Goal: Transaction & Acquisition: Purchase product/service

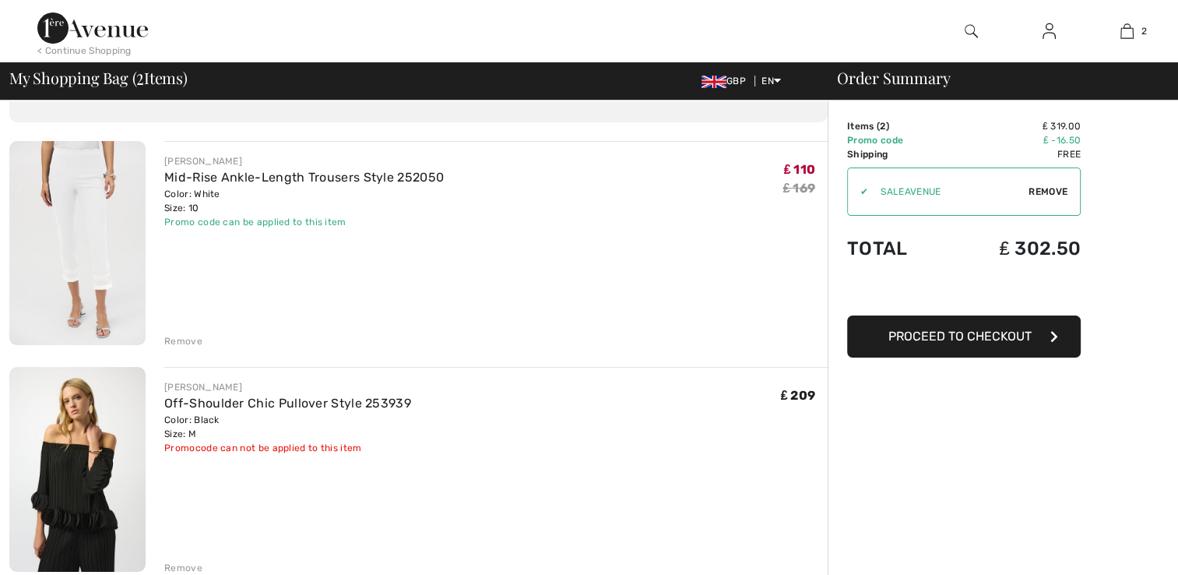
scroll to position [156, 0]
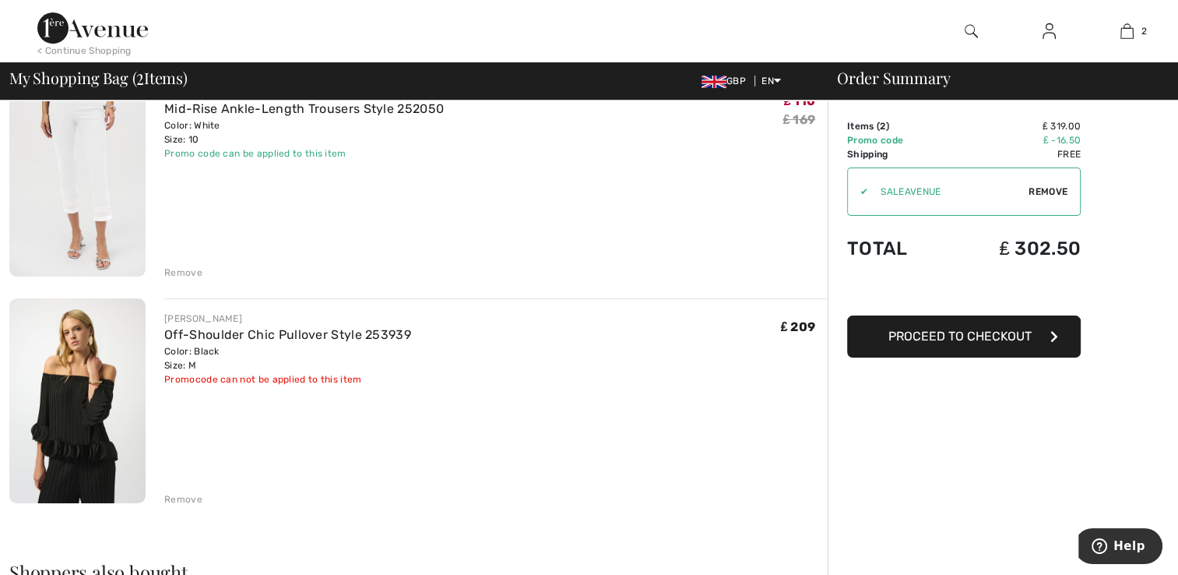
click at [90, 168] on img at bounding box center [77, 174] width 136 height 204
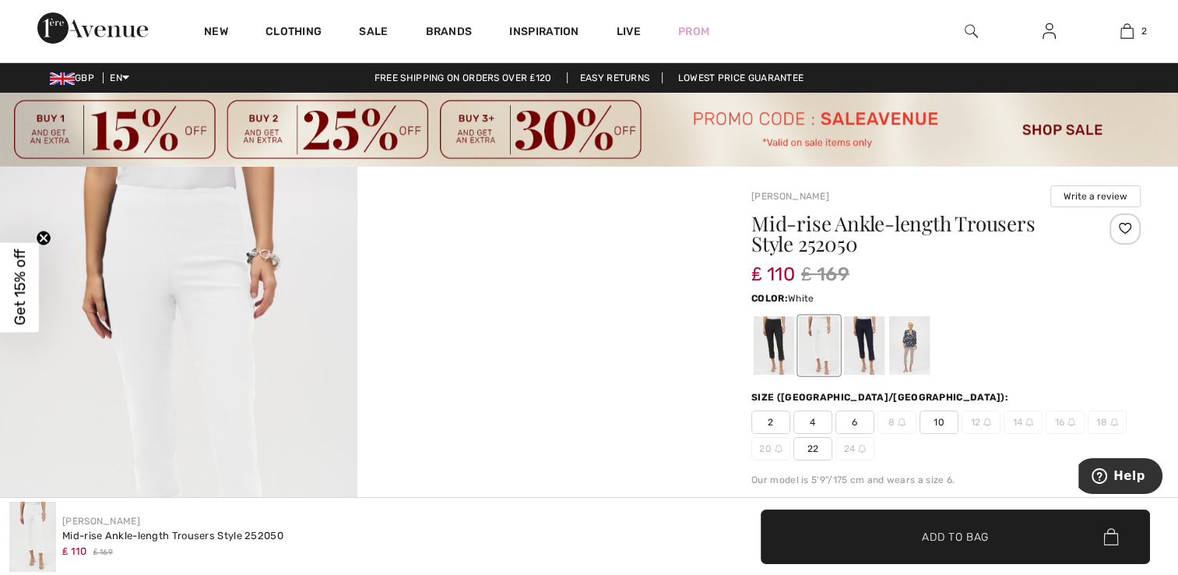
click at [229, 360] on img at bounding box center [178, 434] width 357 height 535
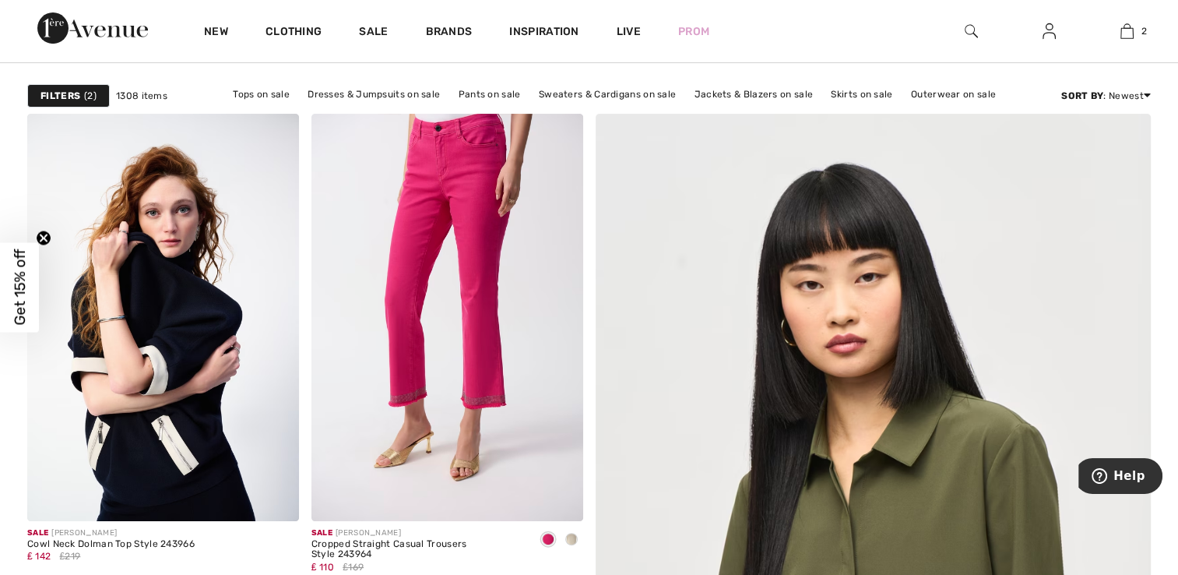
scroll to position [234, 0]
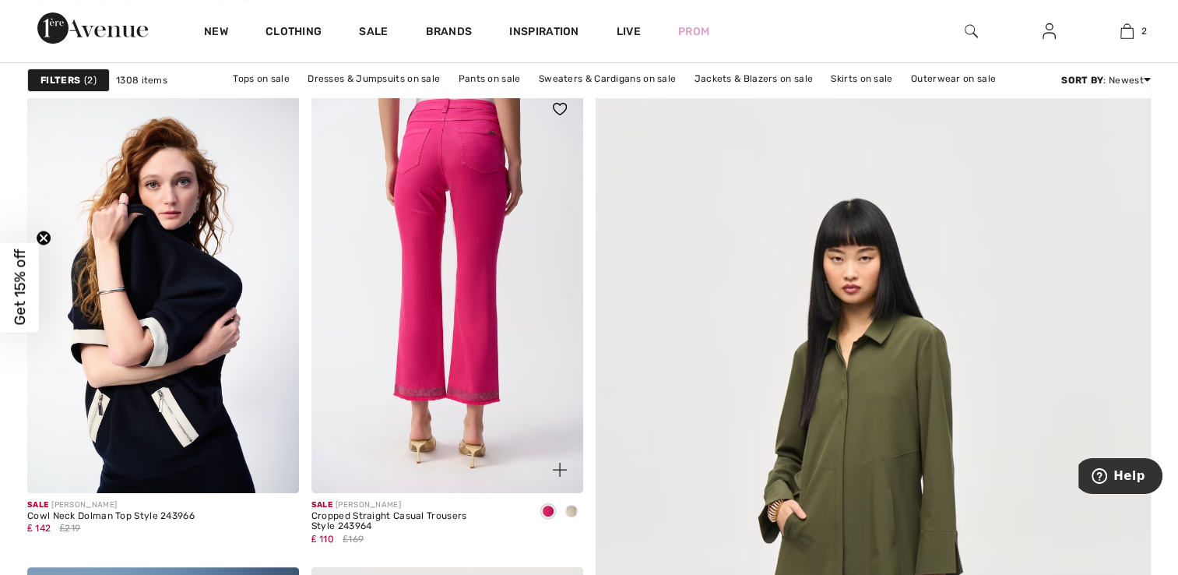
click at [473, 308] on img at bounding box center [448, 289] width 272 height 407
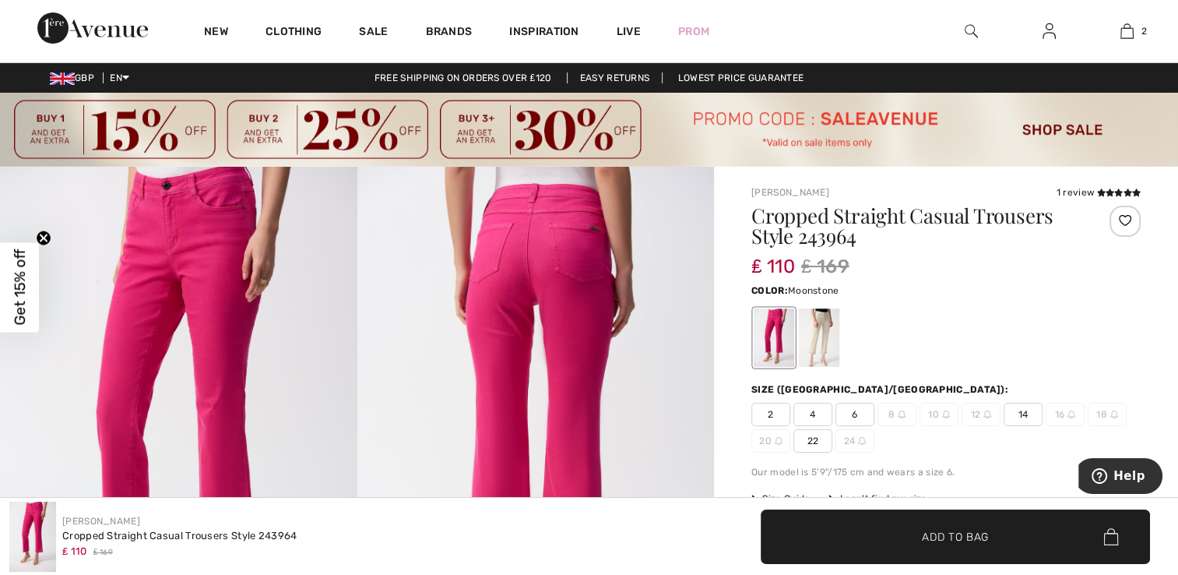
click at [827, 335] on div at bounding box center [819, 337] width 40 height 58
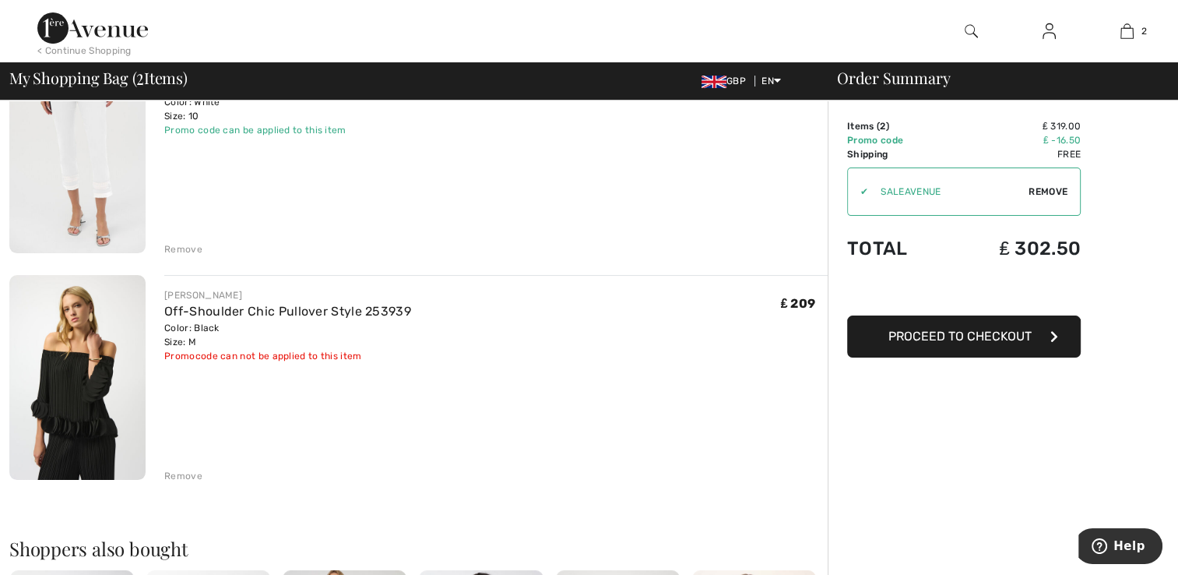
scroll to position [156, 0]
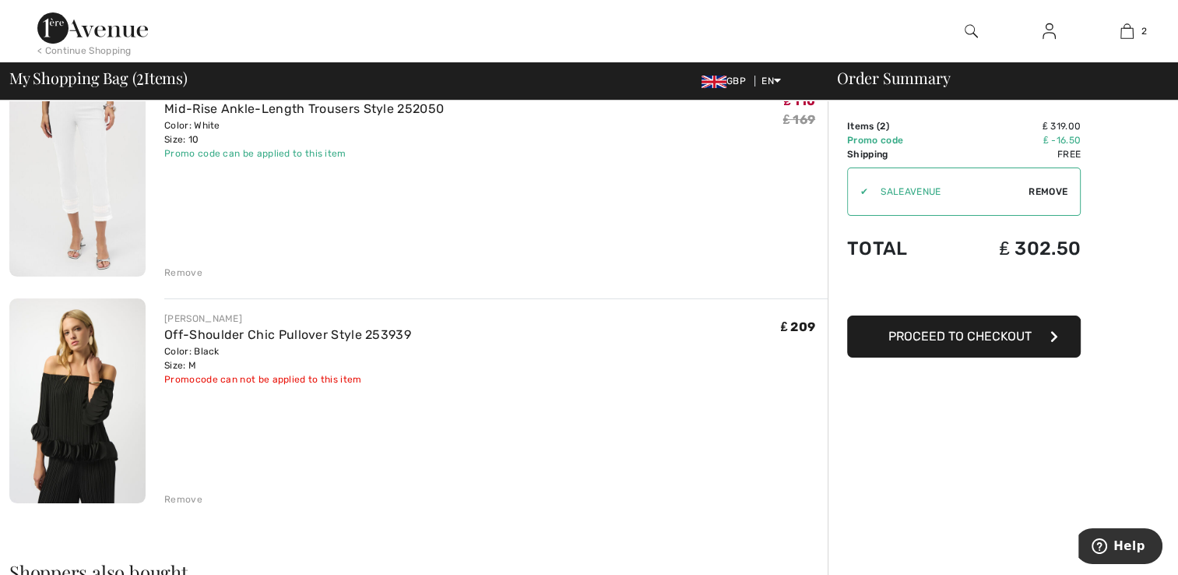
click at [1050, 190] on span "Remove" at bounding box center [1048, 192] width 39 height 14
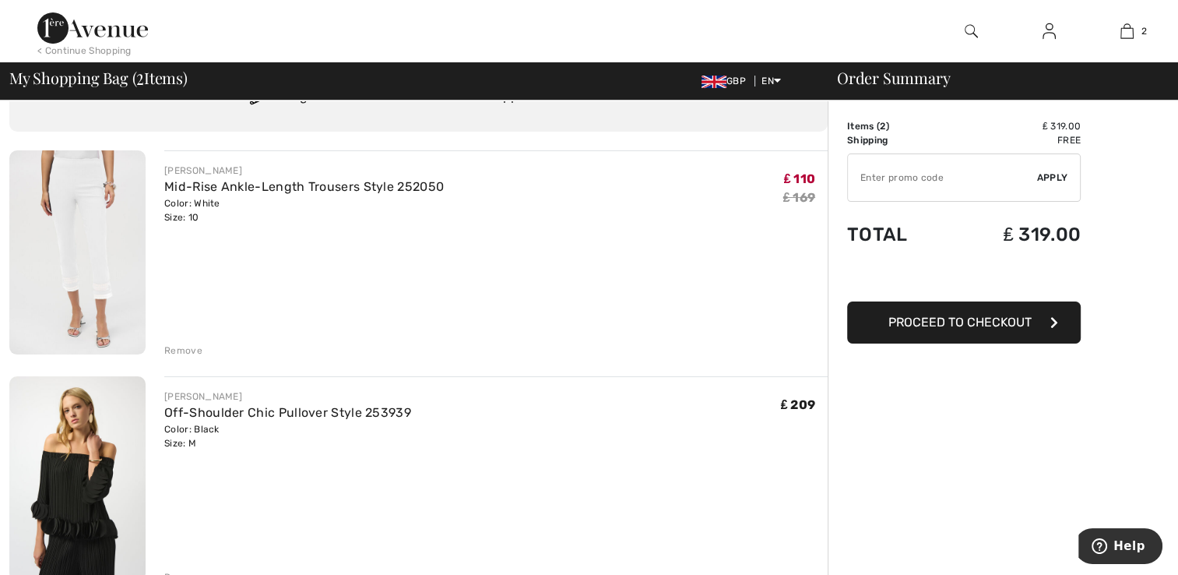
scroll to position [0, 0]
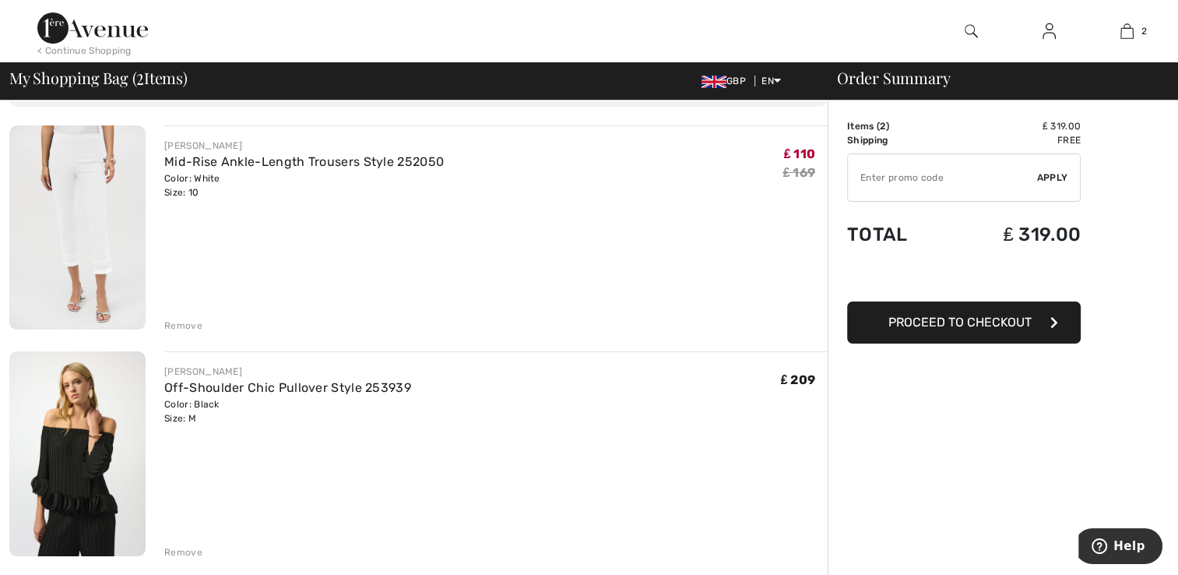
scroll to position [78, 0]
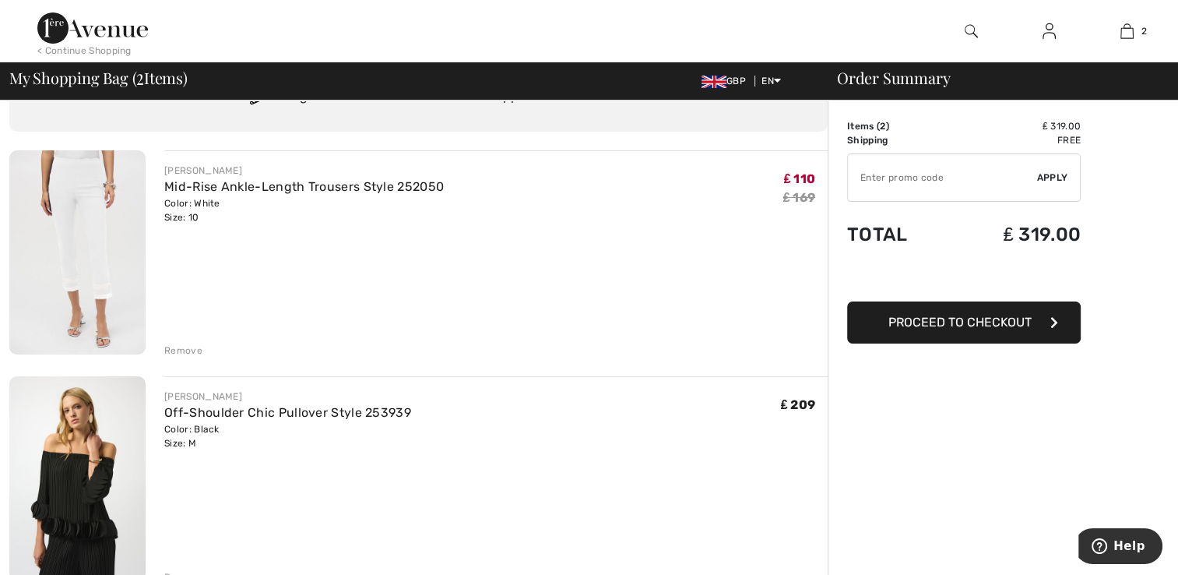
click at [972, 315] on span "Proceed to Checkout" at bounding box center [960, 322] width 143 height 15
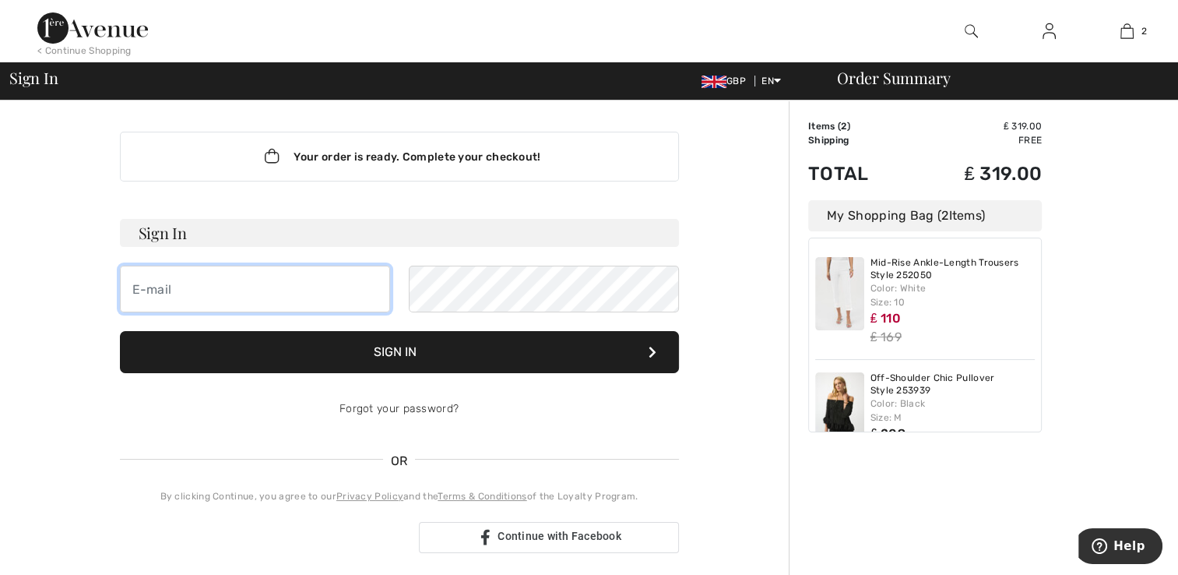
click at [202, 284] on input "email" at bounding box center [255, 289] width 270 height 47
type input "p.elwiss@btinternet.com"
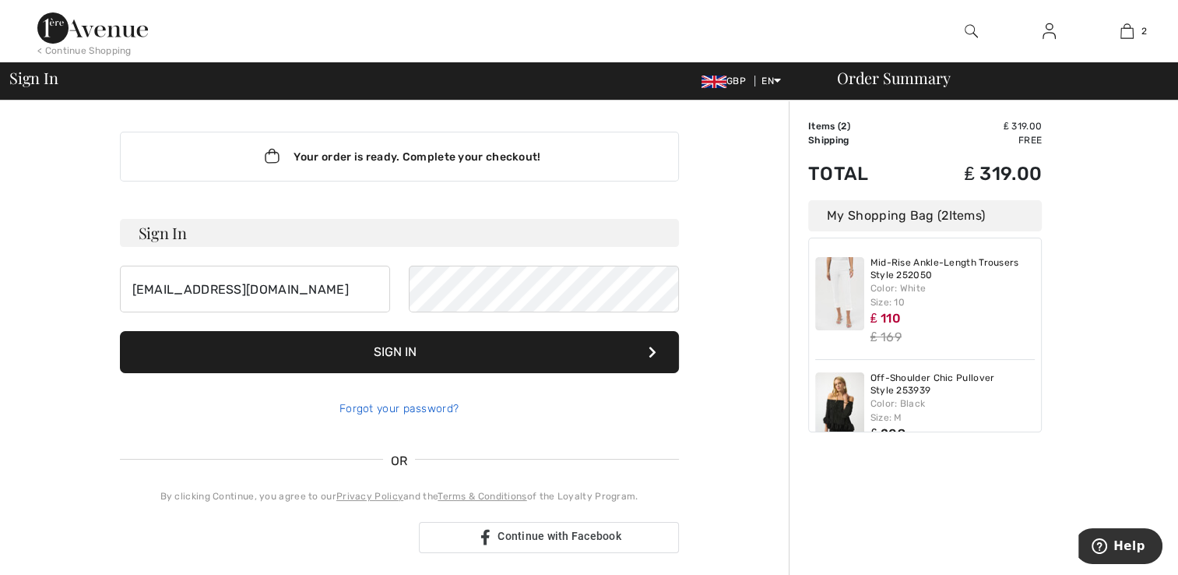
click at [399, 403] on link "Forgot your password?" at bounding box center [399, 408] width 119 height 13
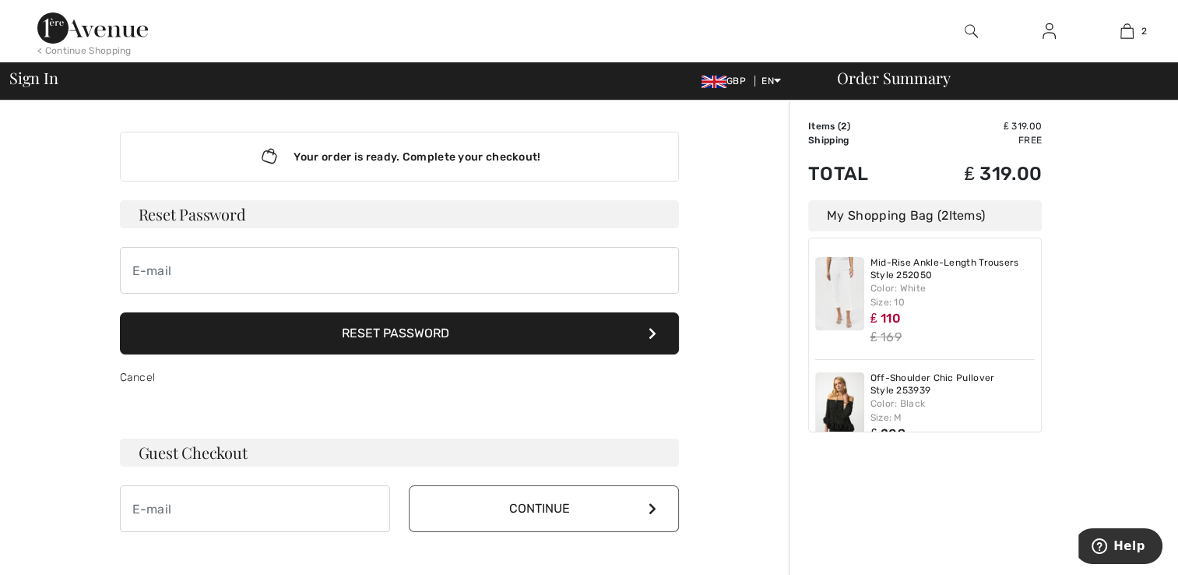
click at [254, 207] on h3 "Reset Password" at bounding box center [399, 214] width 559 height 28
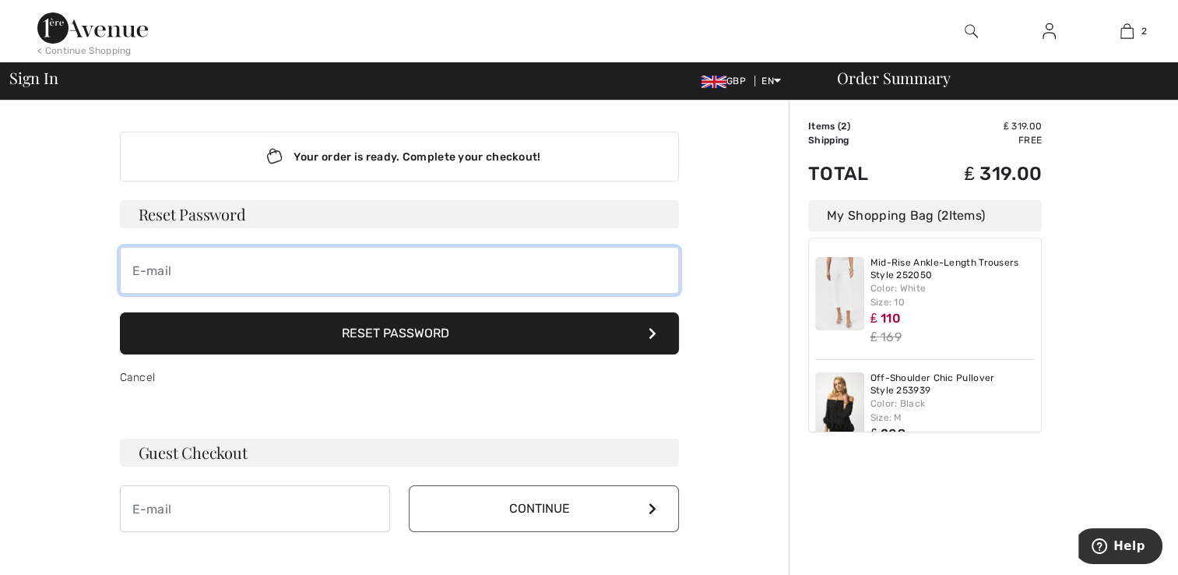
click at [174, 268] on input "email" at bounding box center [399, 270] width 559 height 47
type input "p.elwiss@btinternet.com"
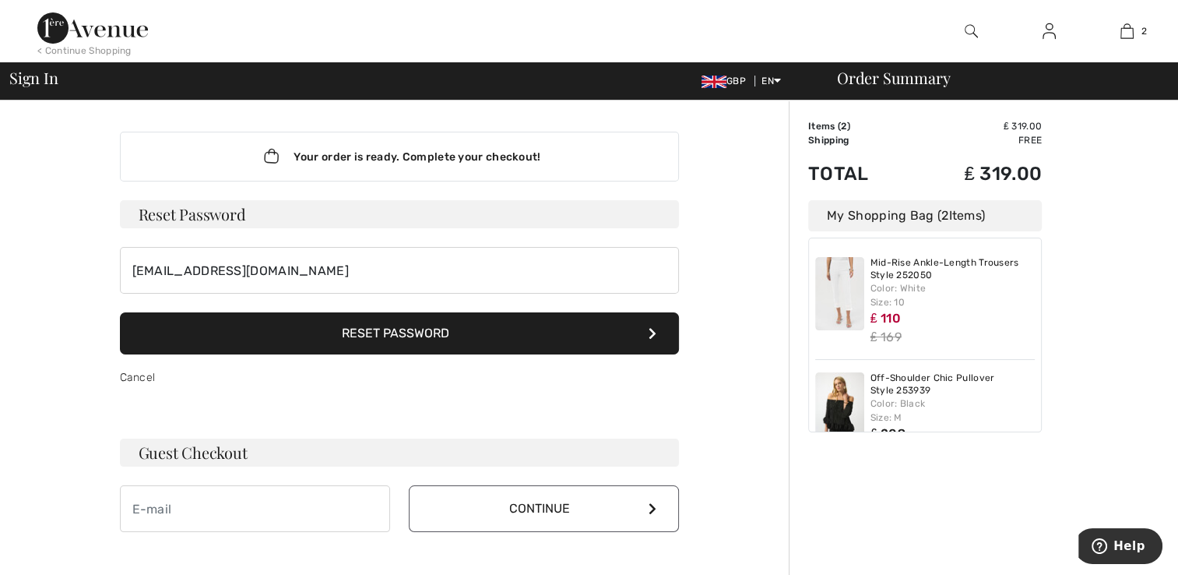
click at [400, 327] on button "Reset Password" at bounding box center [399, 333] width 559 height 42
click at [651, 332] on icon at bounding box center [653, 333] width 8 height 12
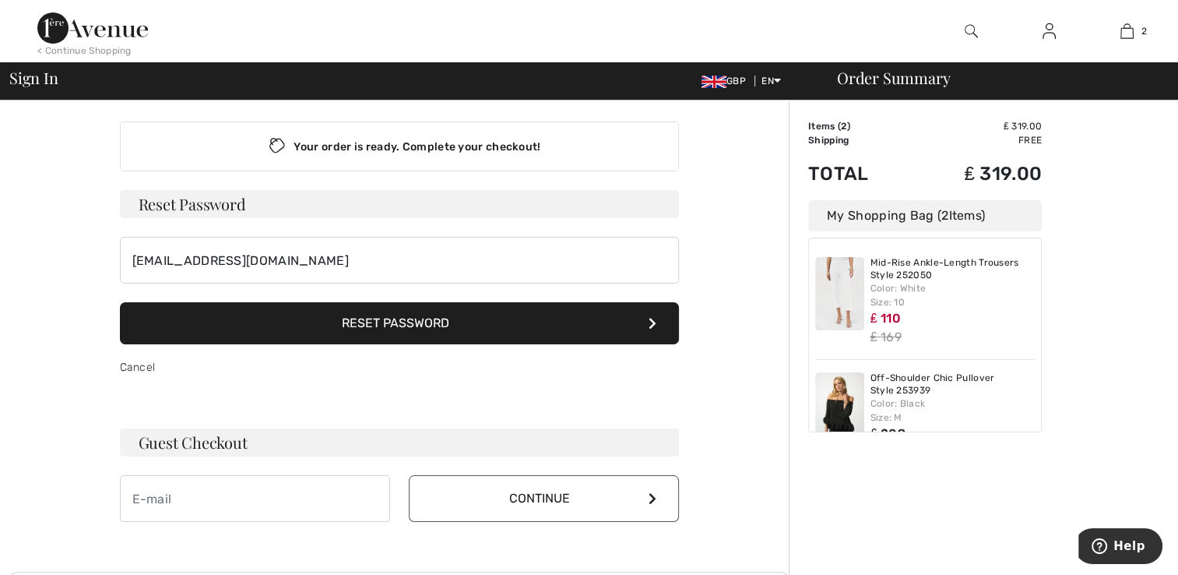
scroll to position [78, 0]
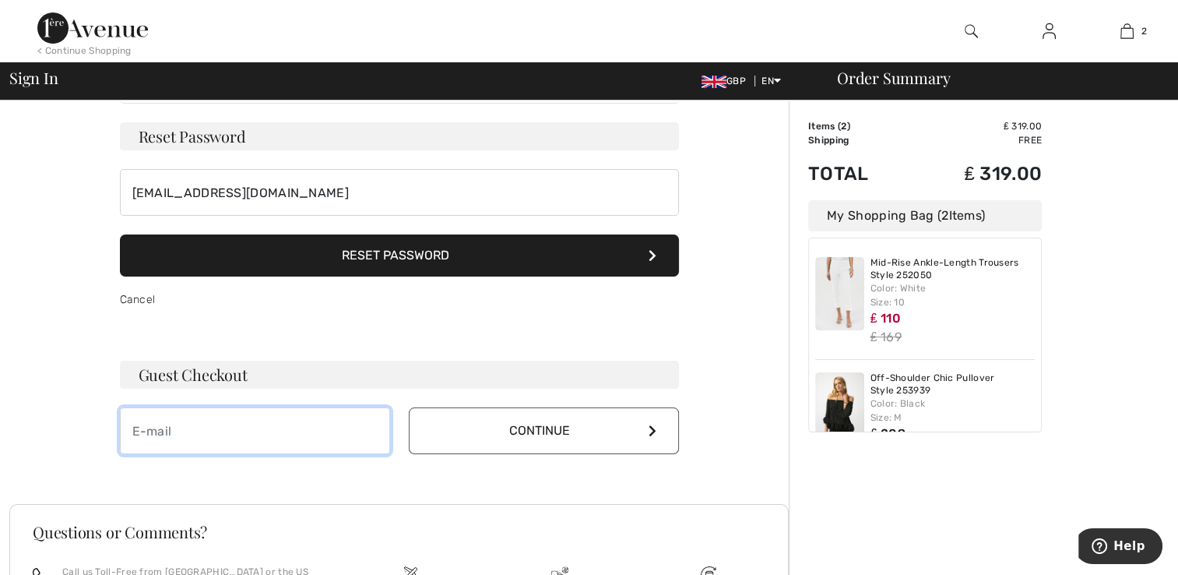
click at [323, 435] on input "email" at bounding box center [255, 430] width 270 height 47
type input "p.elwiss@btinternet.com"
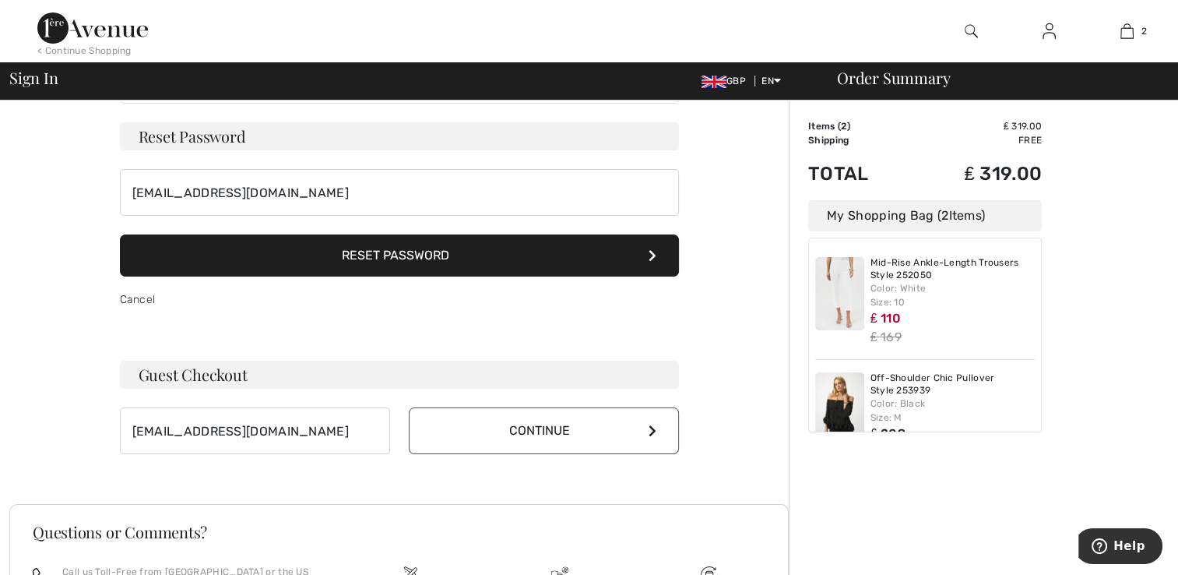
click at [649, 425] on icon at bounding box center [653, 430] width 8 height 12
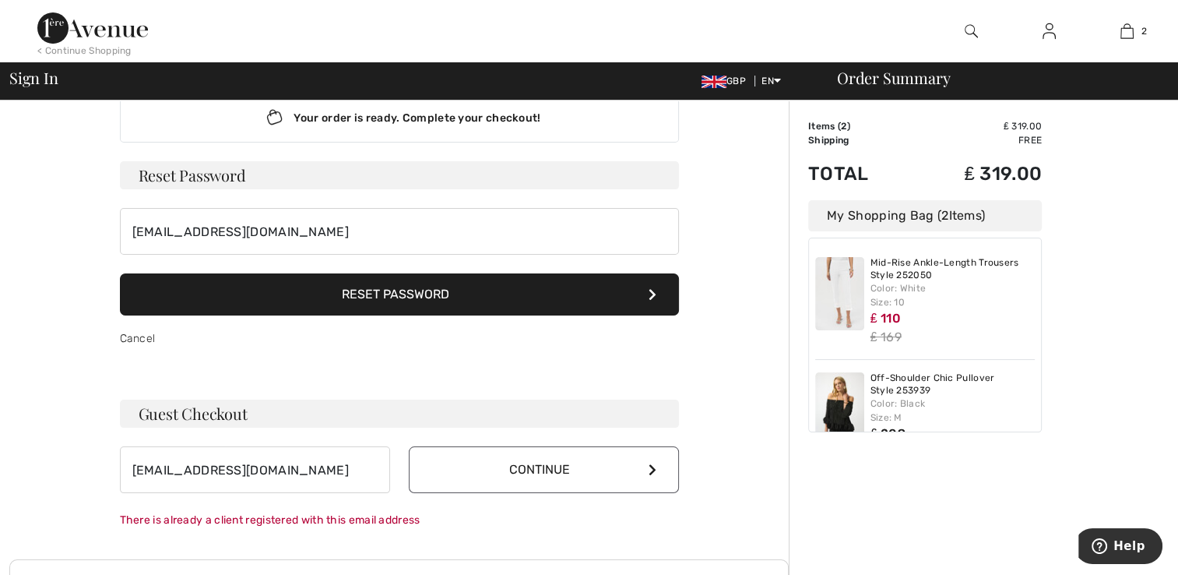
scroll to position [0, 0]
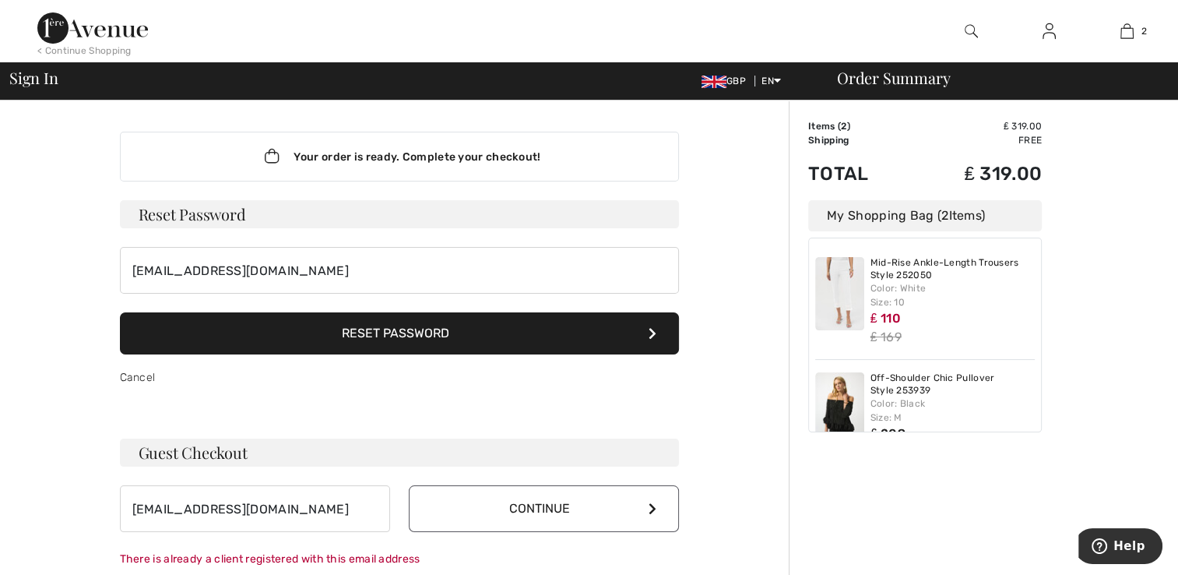
click at [646, 329] on button "Reset Password" at bounding box center [399, 333] width 559 height 42
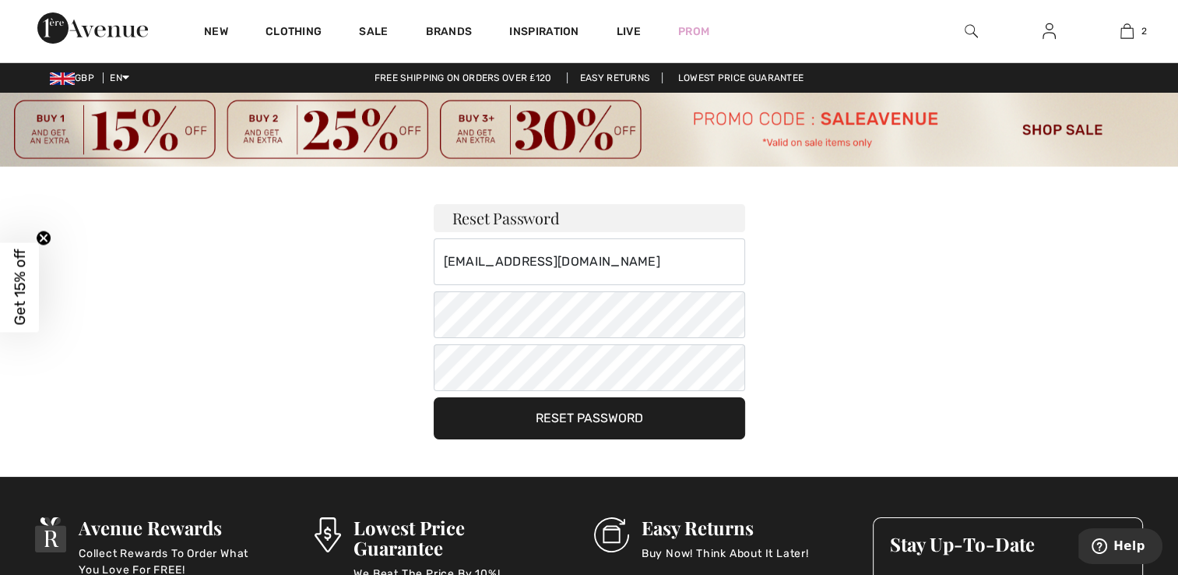
click at [631, 413] on button "Reset Password" at bounding box center [590, 418] width 312 height 42
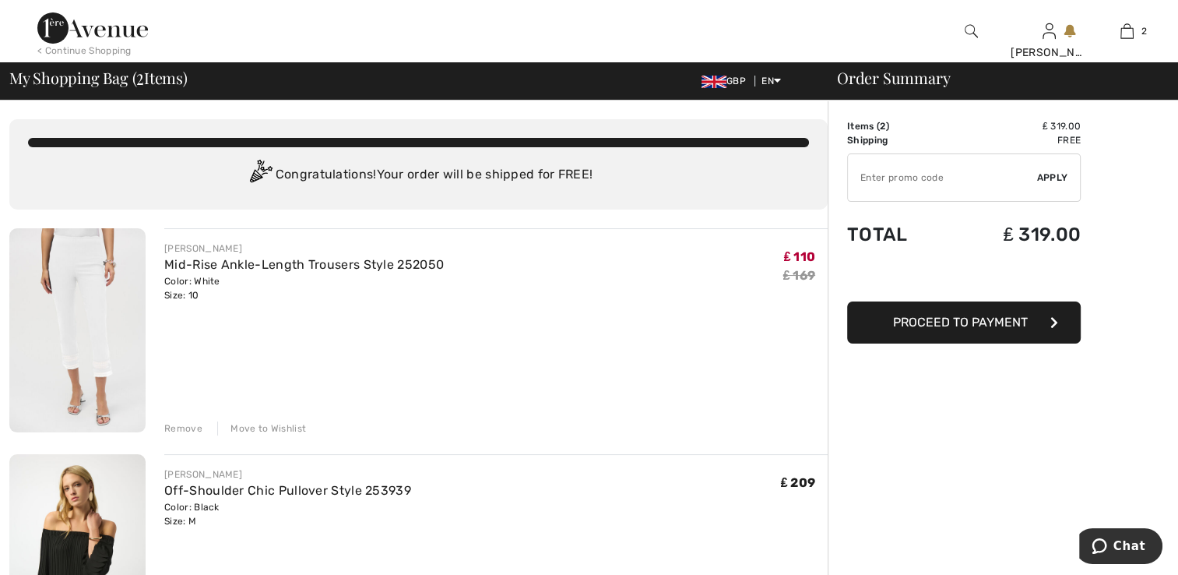
click at [965, 319] on span "Proceed to Payment" at bounding box center [960, 322] width 135 height 15
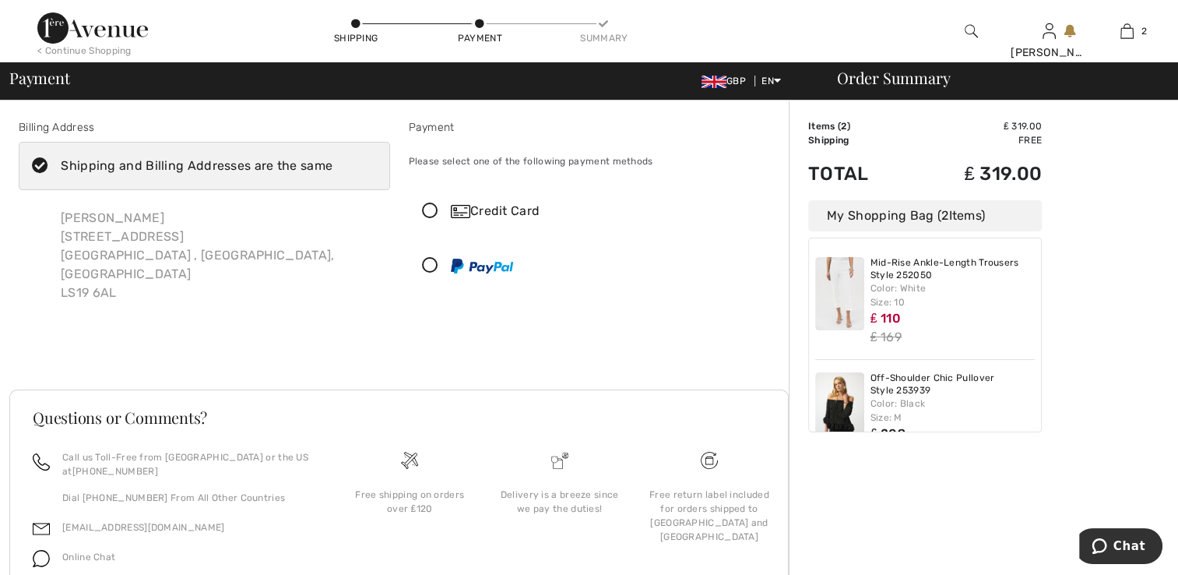
click at [428, 210] on icon at bounding box center [430, 211] width 41 height 16
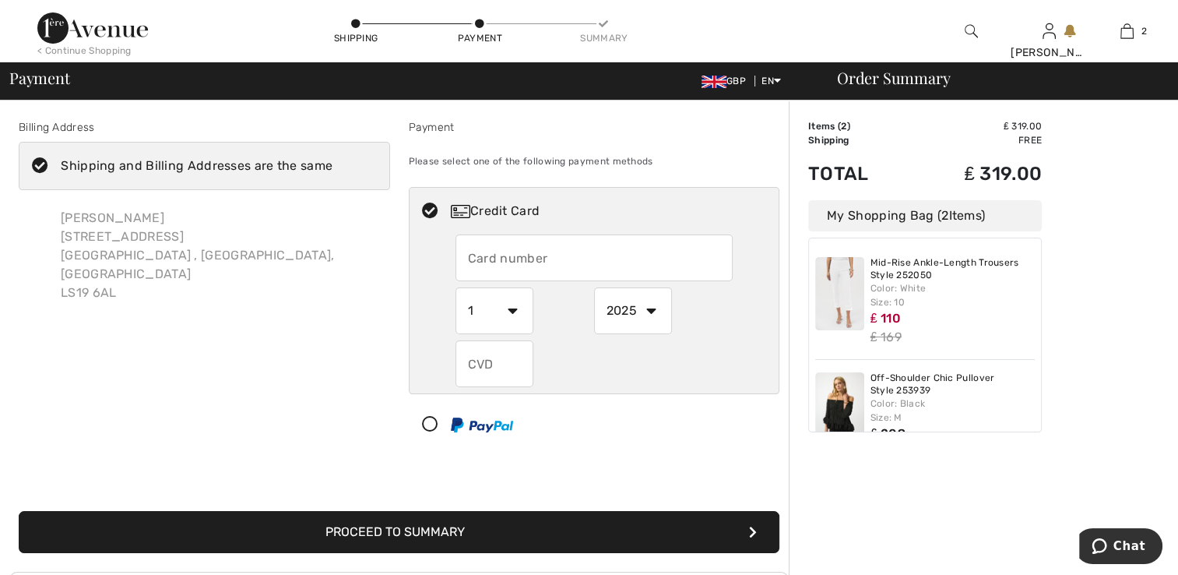
click at [558, 255] on input "text" at bounding box center [594, 257] width 277 height 47
type input "[CREDIT_CARD_NUMBER]"
select select "5"
select select "2030"
type input "444"
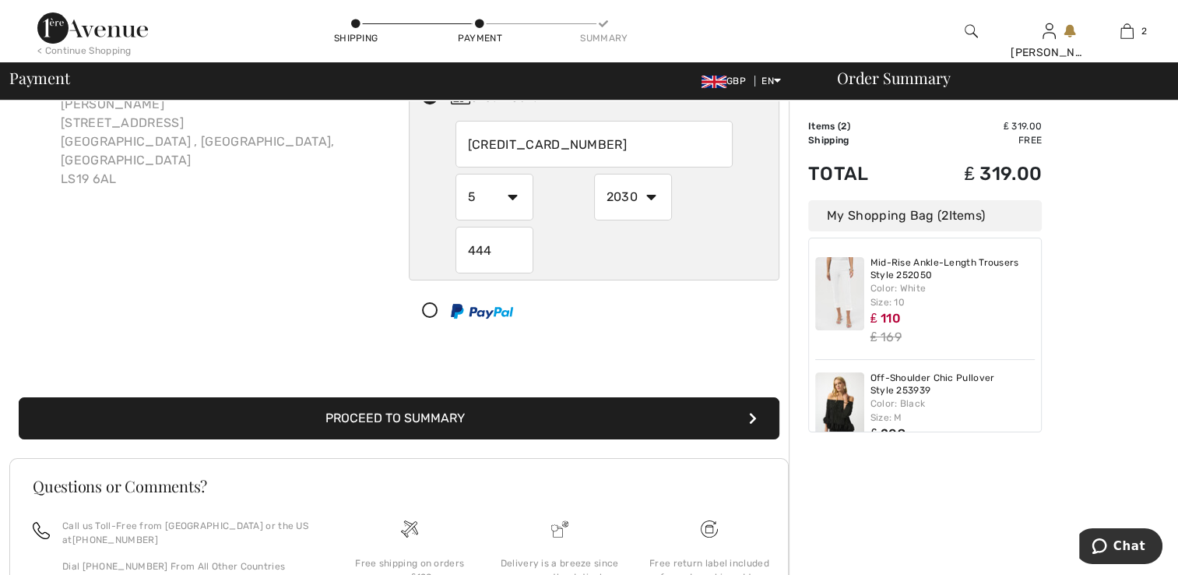
scroll to position [156, 0]
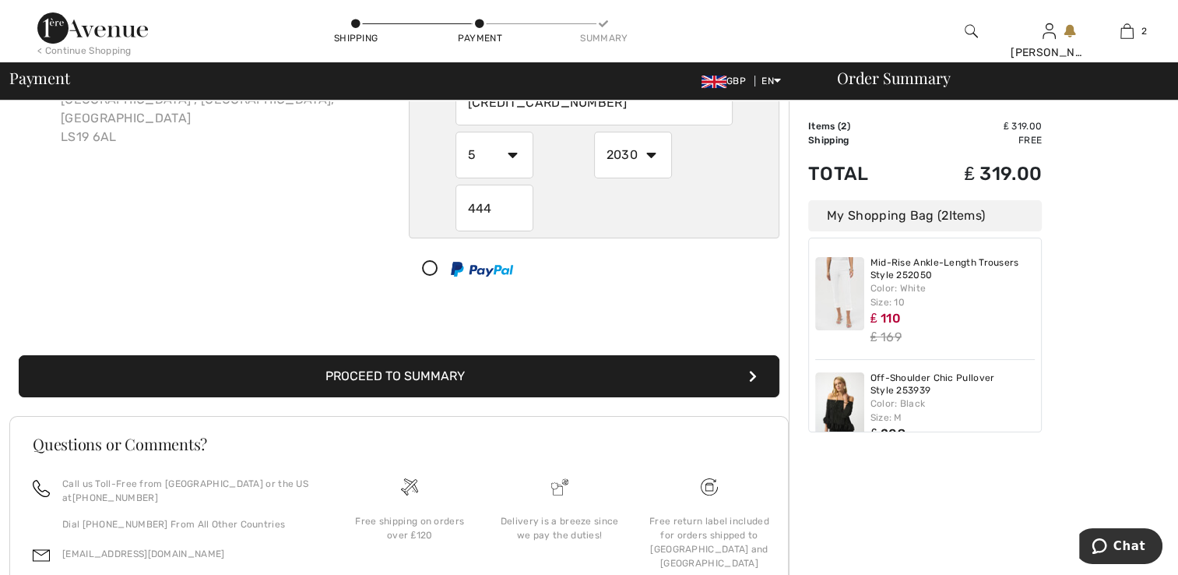
click at [439, 372] on button "Proceed to Summary" at bounding box center [399, 376] width 761 height 42
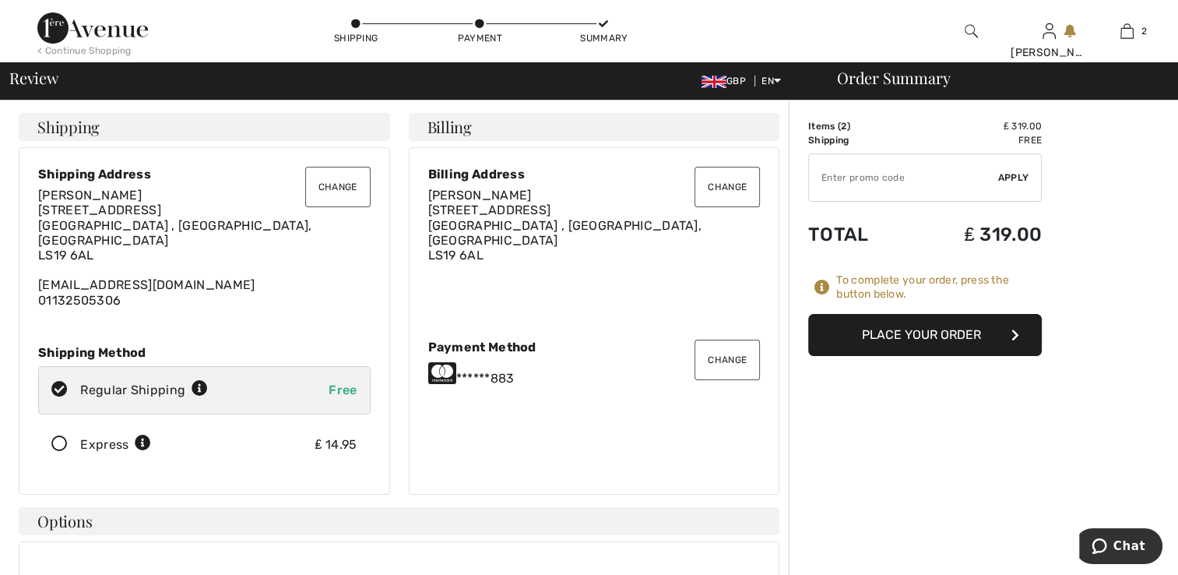
click at [350, 187] on button "Change" at bounding box center [337, 187] width 65 height 40
click at [120, 280] on div "margaret elwiss 19A belmont grove, rawdon leeds west yorkshire , west yorkshire…" at bounding box center [204, 248] width 333 height 120
click at [110, 283] on div "margaret elwiss 19A belmont grove, rawdon leeds west yorkshire , west yorkshire…" at bounding box center [204, 248] width 333 height 120
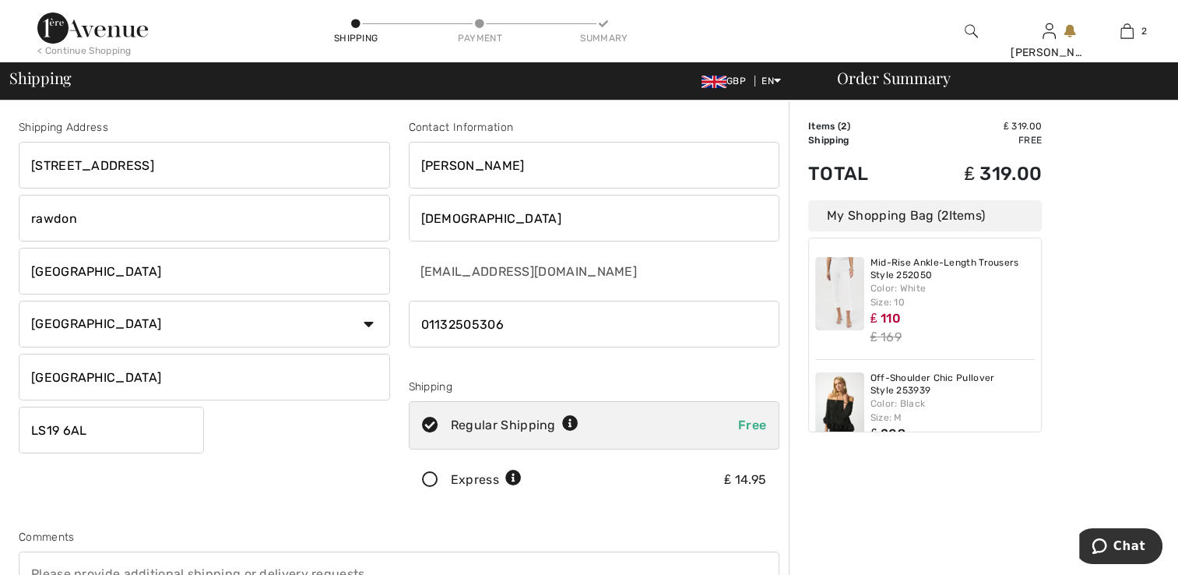
click at [507, 321] on input "phone" at bounding box center [595, 324] width 372 height 47
type input "0"
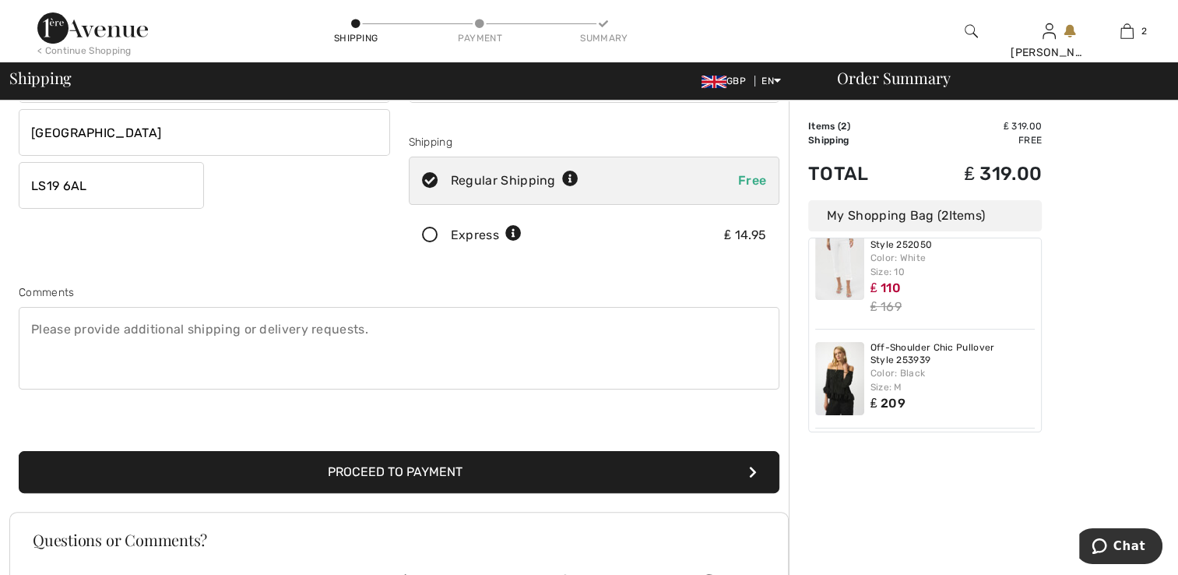
scroll to position [312, 0]
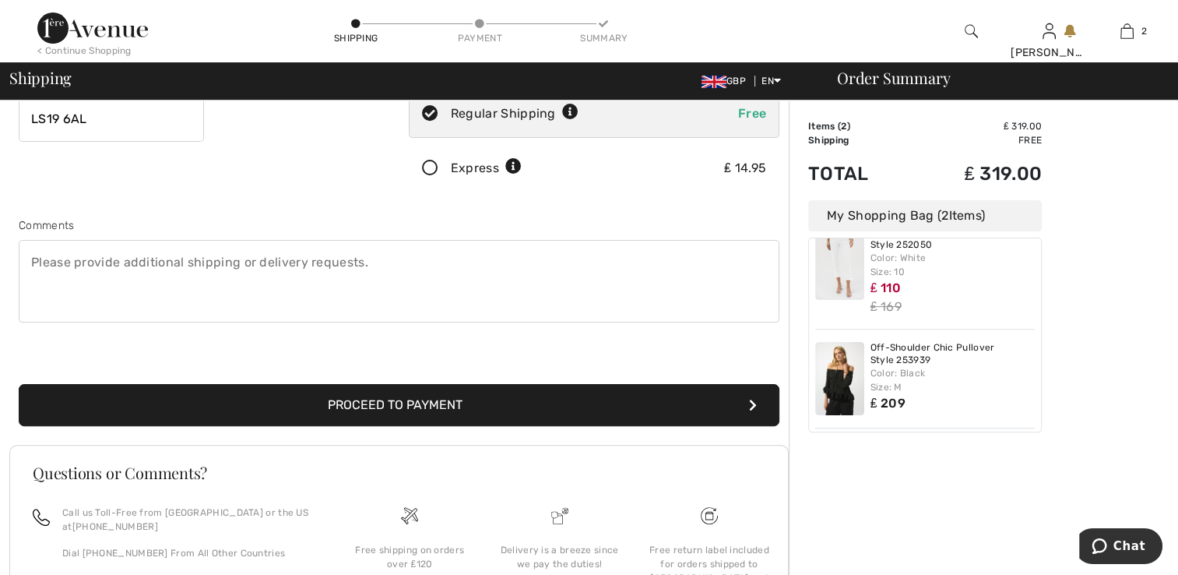
type input "07989217562"
click at [750, 399] on icon "submit" at bounding box center [753, 405] width 8 height 12
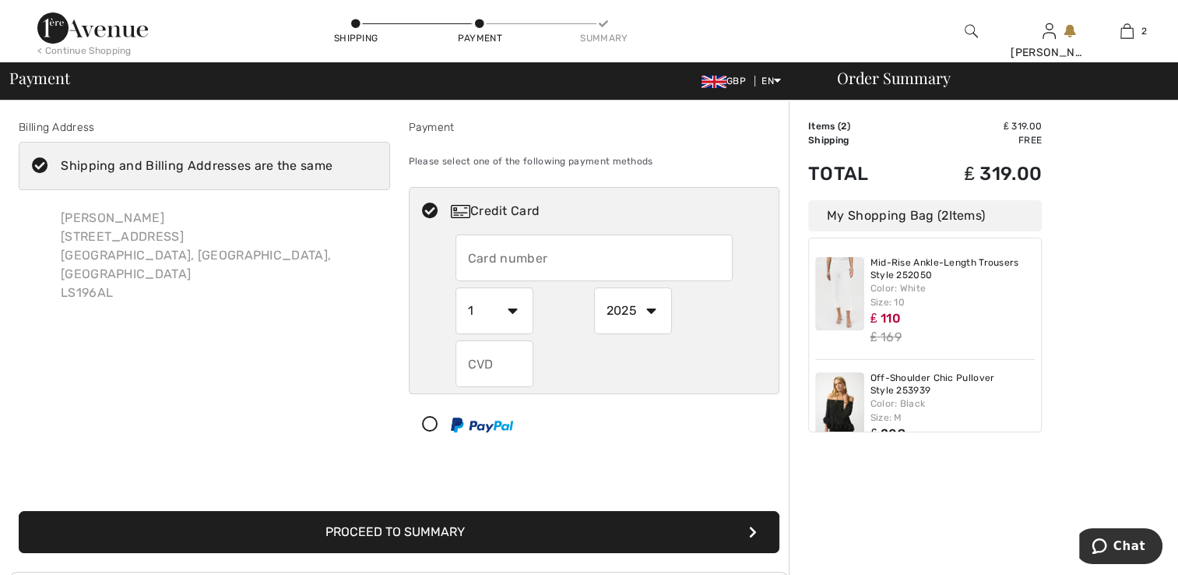
click at [549, 255] on input "text" at bounding box center [594, 257] width 277 height 47
radio input "true"
type input "[CREDIT_CARD_NUMBER]"
select select "5"
select select "2030"
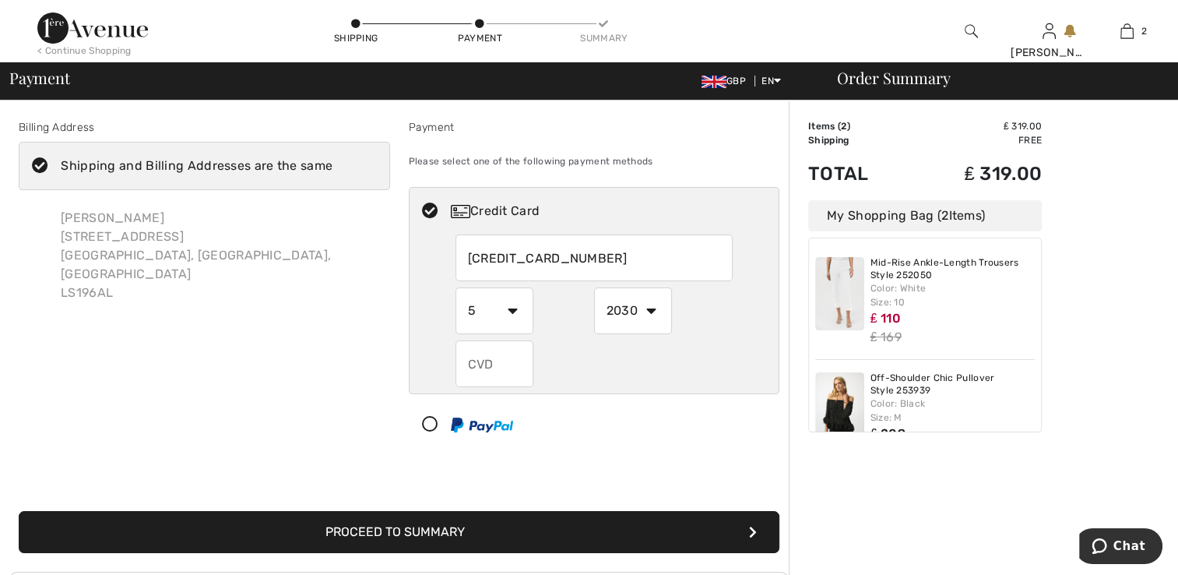
type input "444"
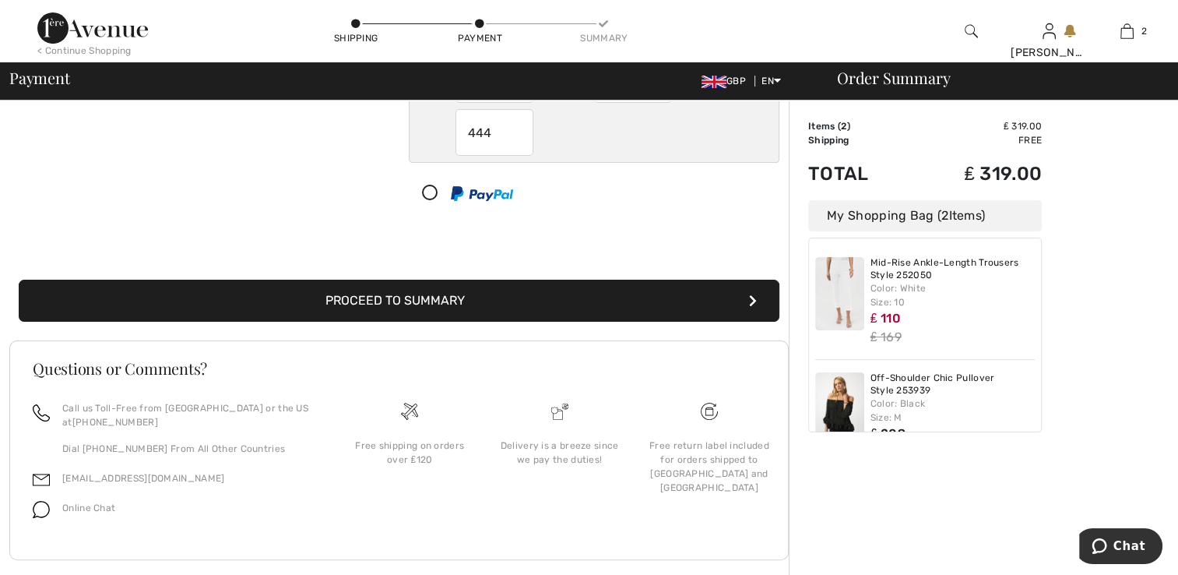
scroll to position [234, 0]
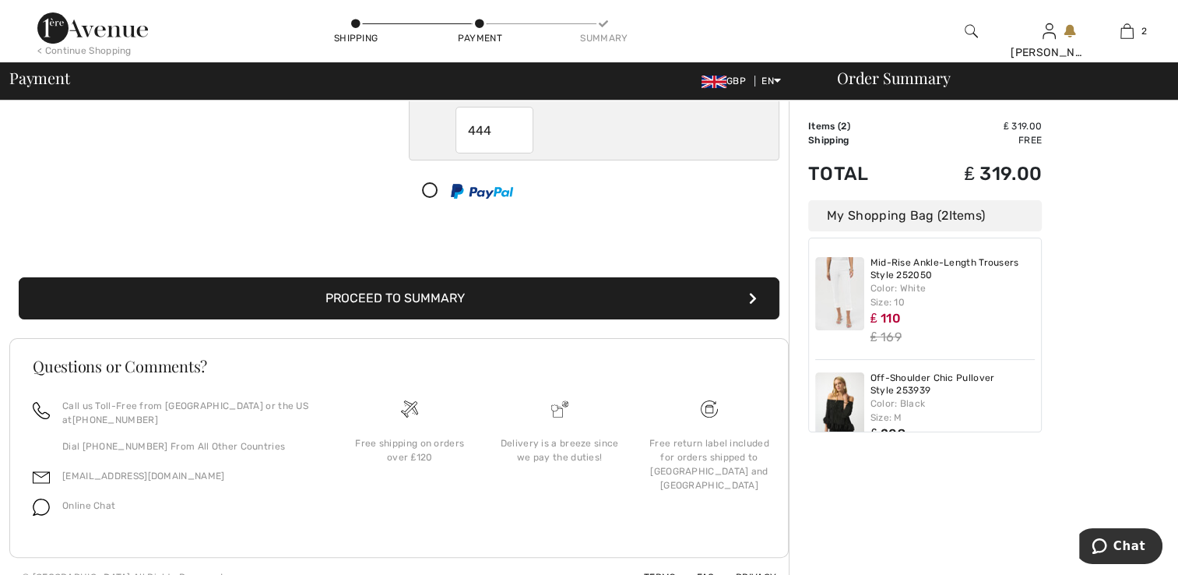
click at [750, 294] on icon "submit" at bounding box center [753, 298] width 8 height 12
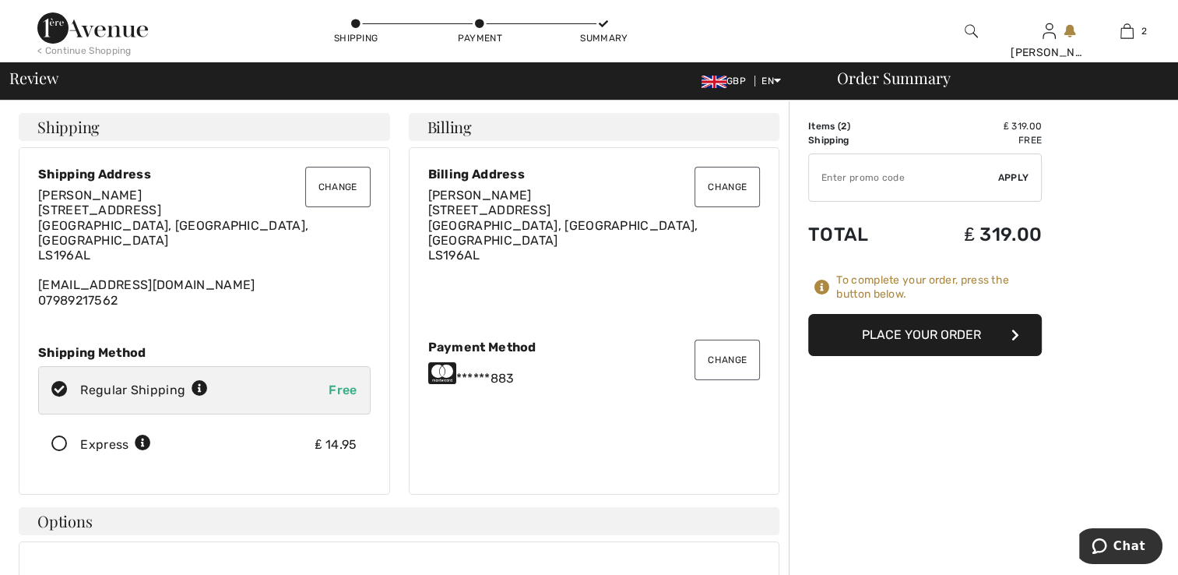
click at [1016, 330] on icon "button" at bounding box center [1016, 335] width 8 height 12
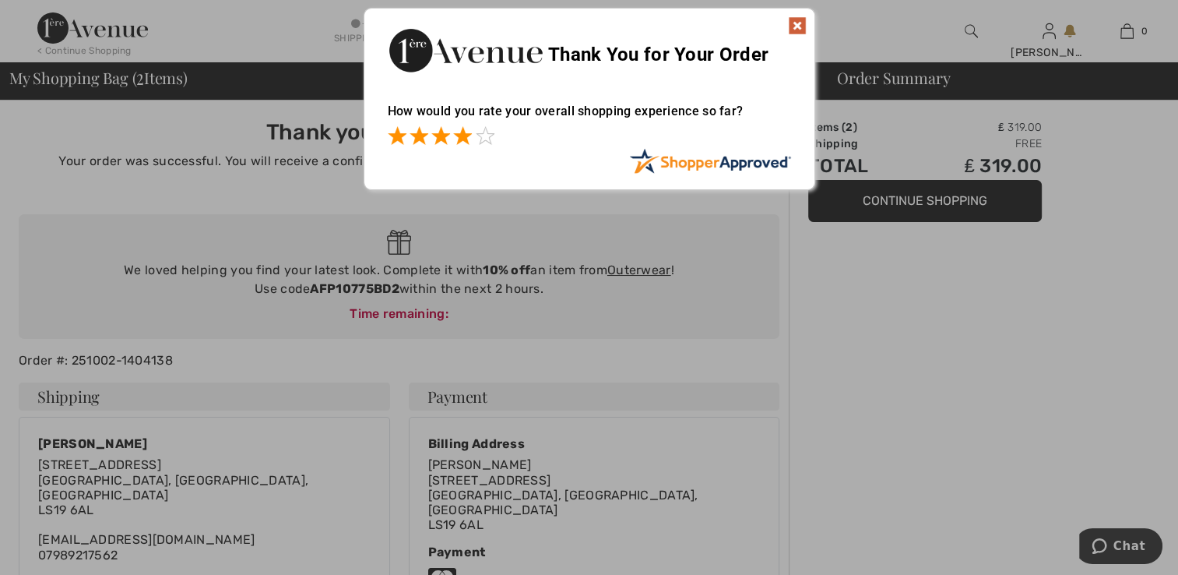
click at [461, 131] on span at bounding box center [462, 135] width 19 height 19
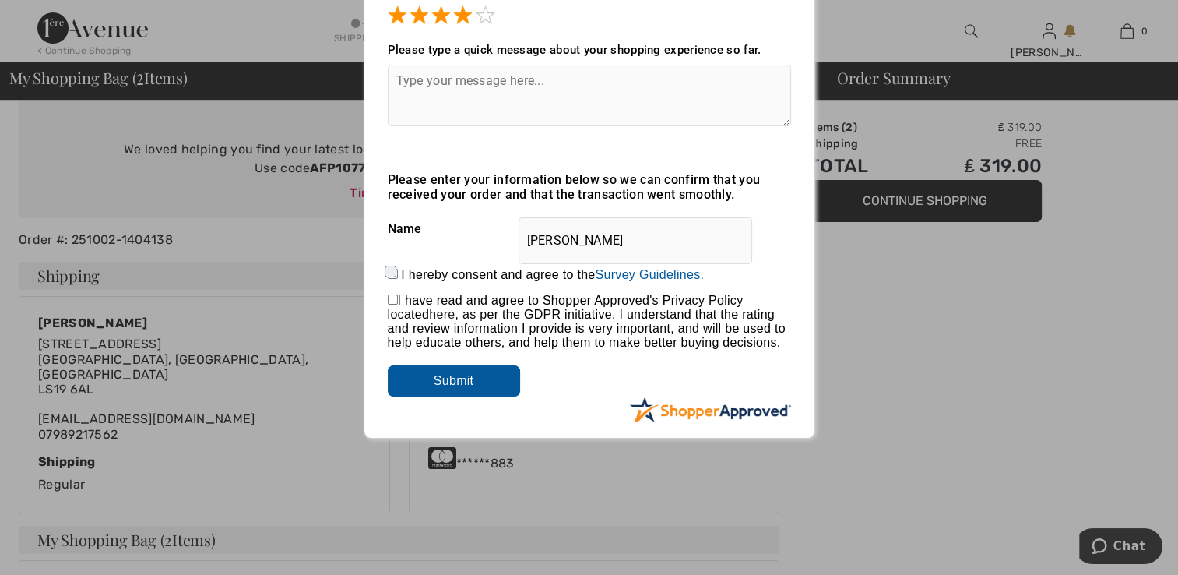
scroll to position [156, 0]
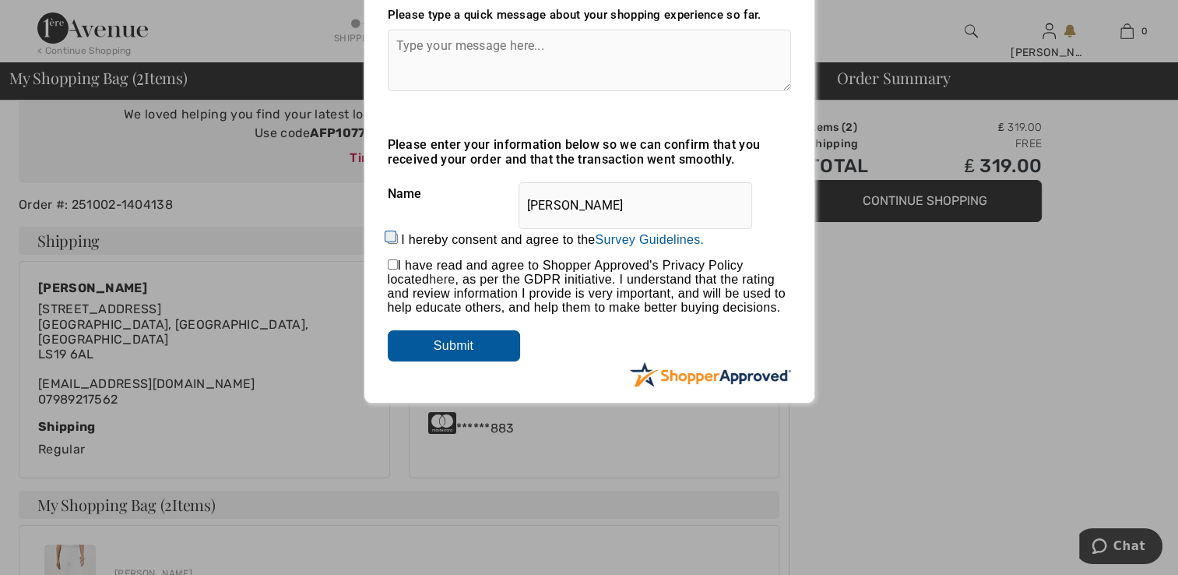
click at [392, 262] on input "checkbox" at bounding box center [393, 264] width 10 height 10
checkbox input "true"
click at [476, 342] on input "Submit" at bounding box center [454, 345] width 132 height 31
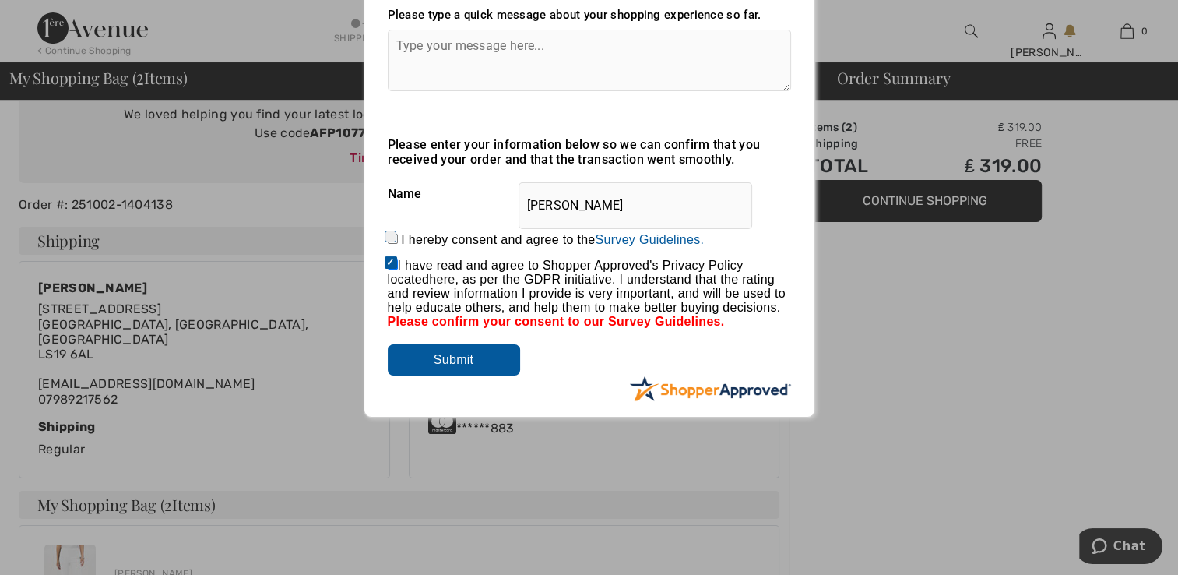
click at [395, 234] on input "I hereby consent and agree to the By submitting a review, you grant permission …" at bounding box center [393, 239] width 10 height 10
checkbox input "true"
click at [456, 357] on input "Submit" at bounding box center [454, 359] width 132 height 31
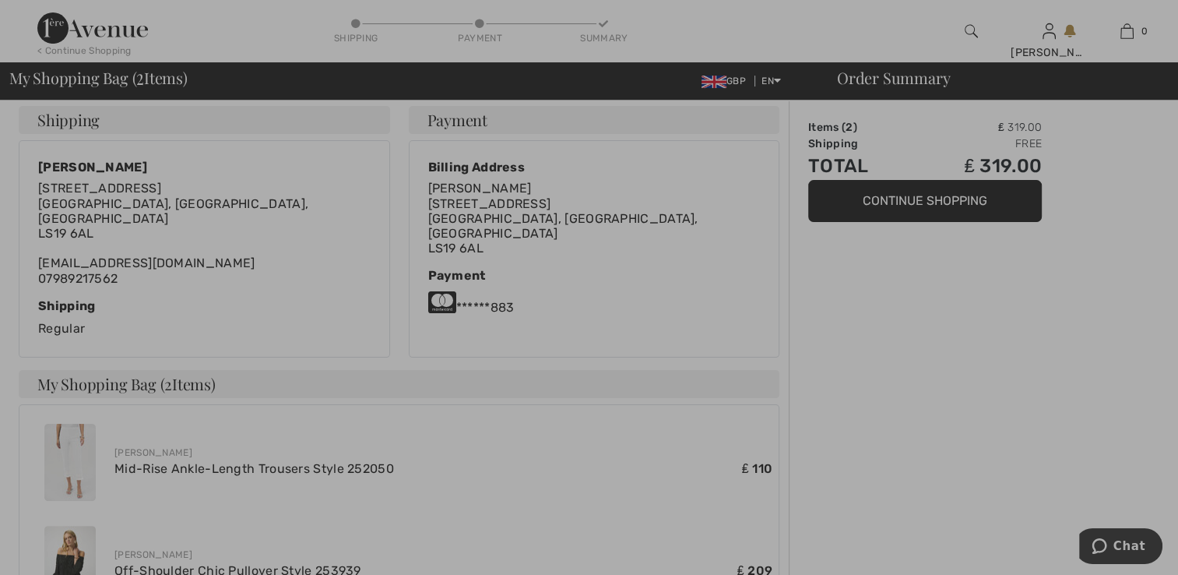
scroll to position [267, 0]
